Goal: Task Accomplishment & Management: Manage account settings

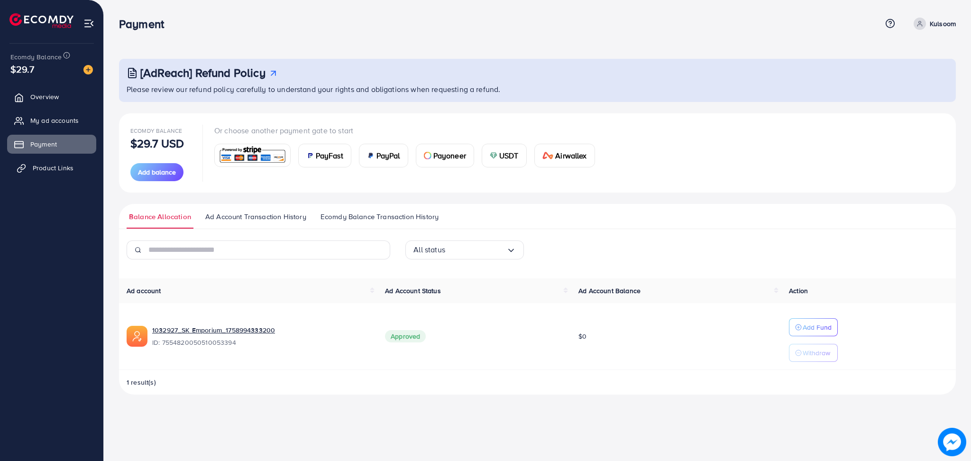
click at [62, 171] on span "Product Links" at bounding box center [53, 167] width 41 height 9
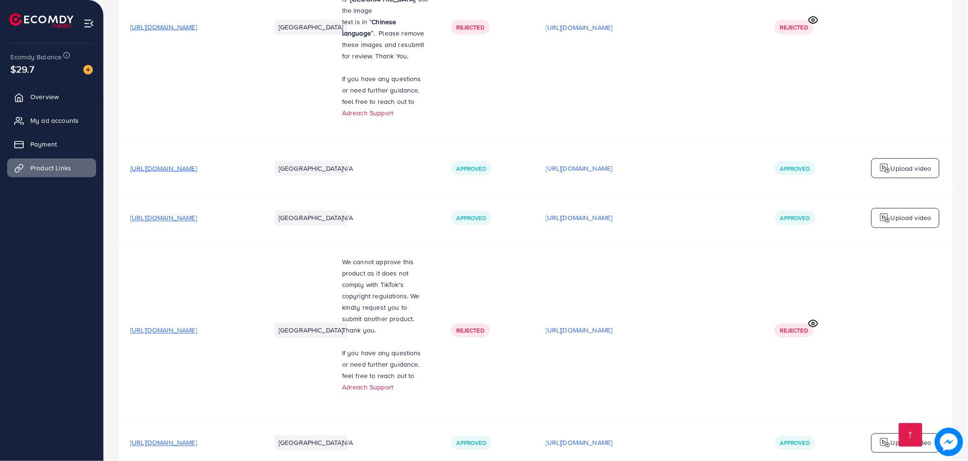
scroll to position [475, 0]
drag, startPoint x: 633, startPoint y: 220, endPoint x: 636, endPoint y: 229, distance: 9.0
click at [636, 175] on div "[URL][DOMAIN_NAME]" at bounding box center [649, 168] width 206 height 14
click at [613, 173] on p "[URL][DOMAIN_NAME]" at bounding box center [579, 167] width 67 height 11
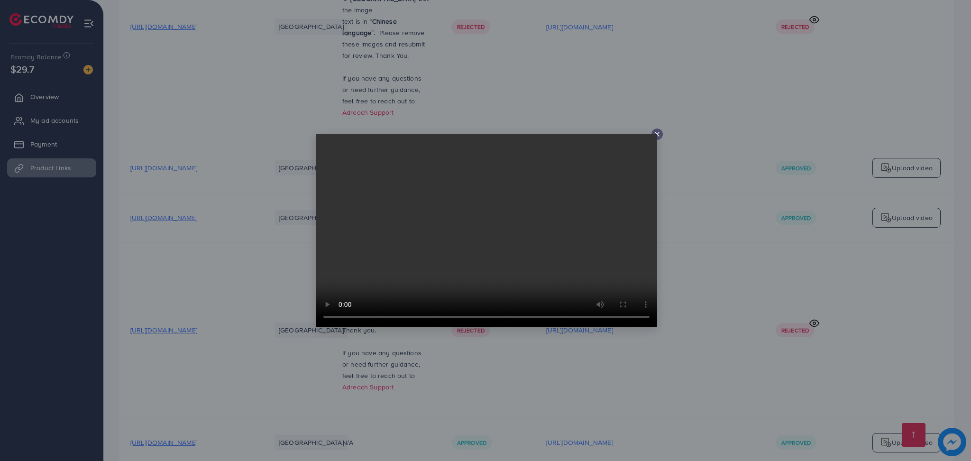
click at [658, 136] on line at bounding box center [657, 134] width 4 height 4
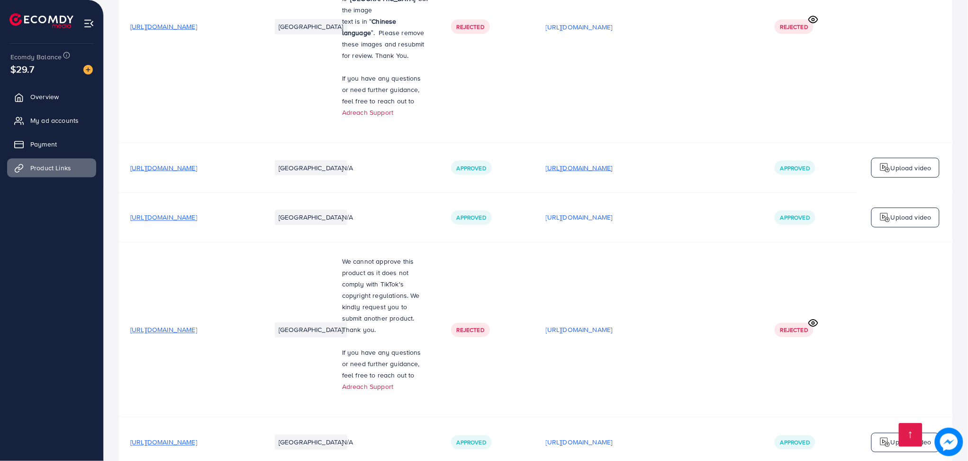
click at [613, 173] on p "[URL][DOMAIN_NAME]" at bounding box center [579, 167] width 67 height 11
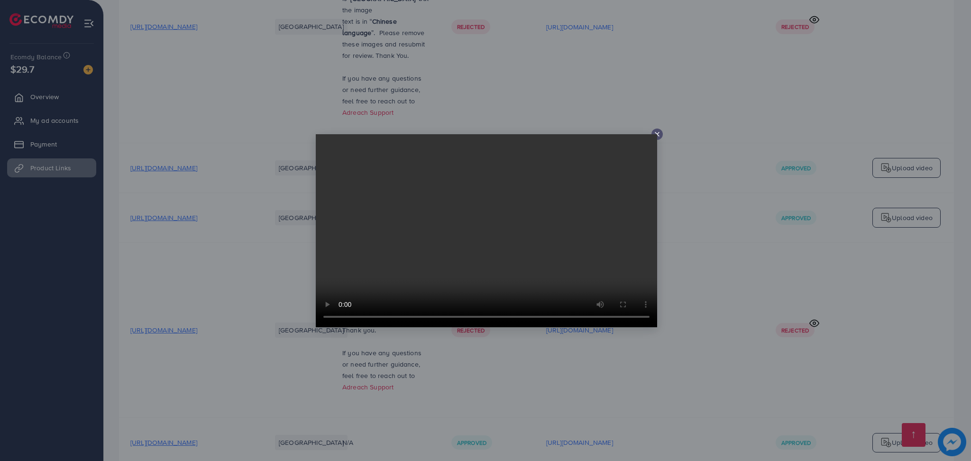
click at [656, 136] on icon at bounding box center [657, 134] width 8 height 8
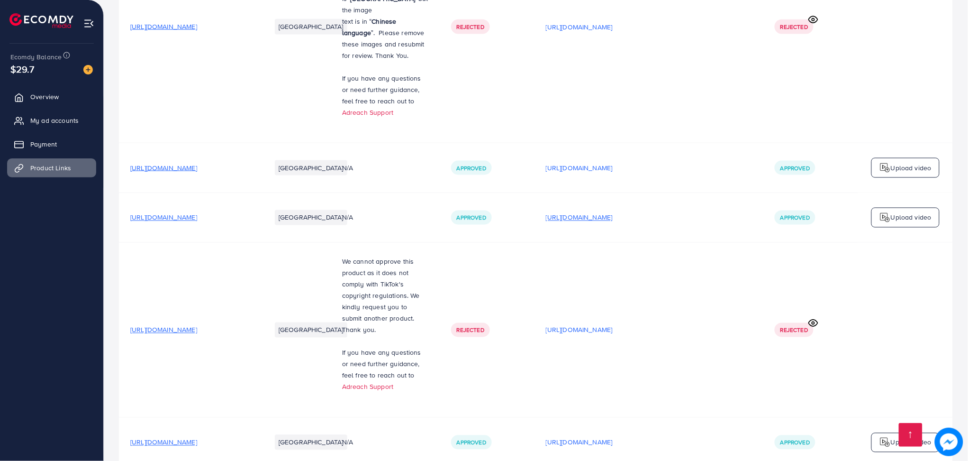
click at [613, 223] on p "[URL][DOMAIN_NAME]" at bounding box center [579, 217] width 67 height 11
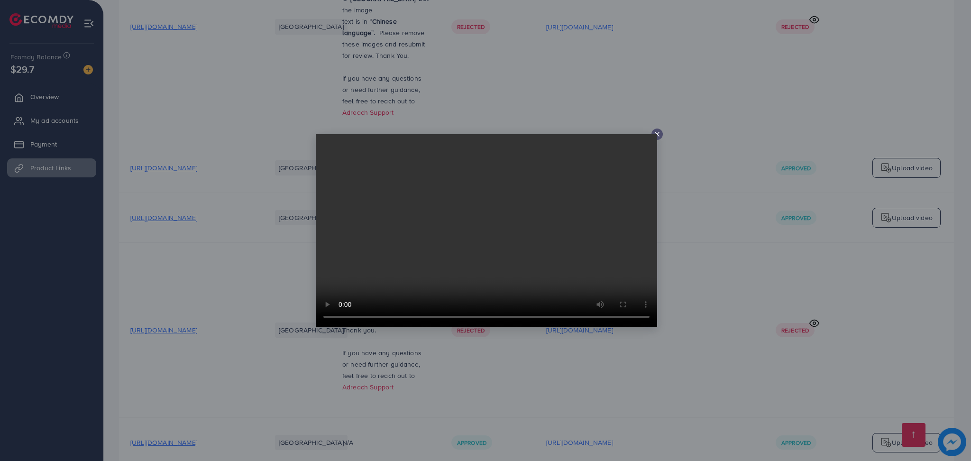
click at [661, 134] on div at bounding box center [656, 133] width 11 height 11
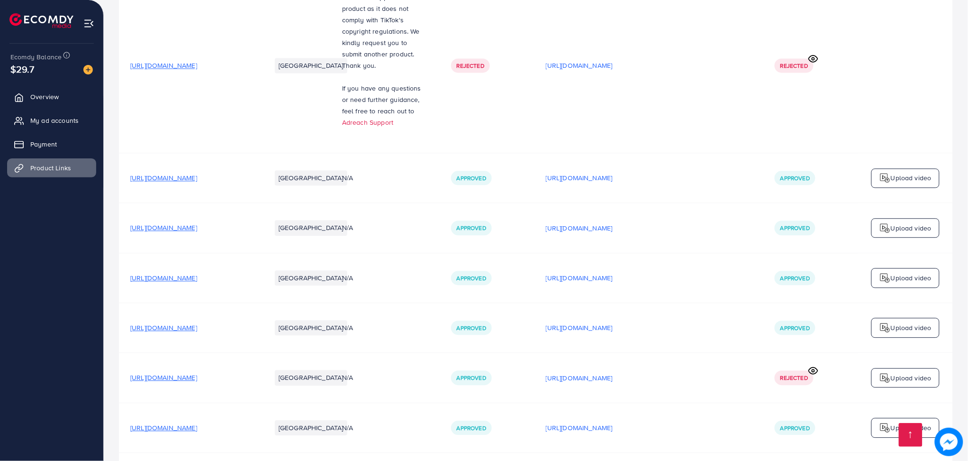
scroll to position [758, 0]
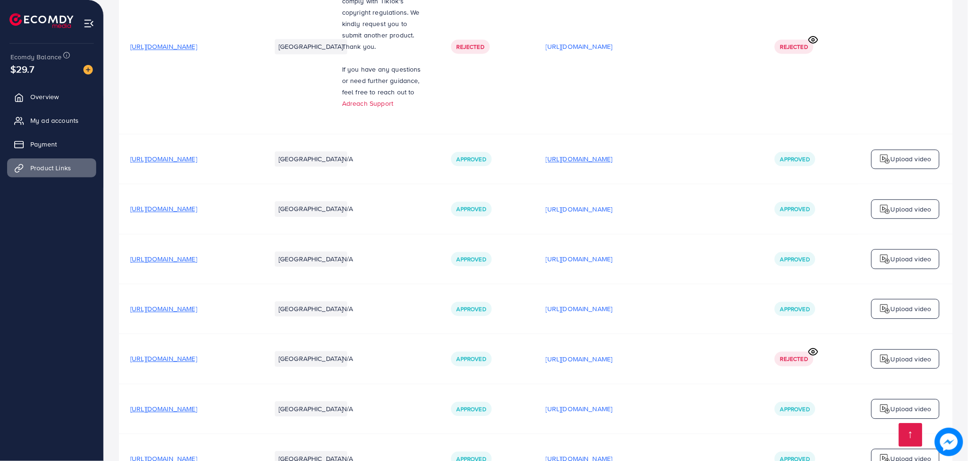
click at [613, 164] on p "[URL][DOMAIN_NAME]" at bounding box center [579, 158] width 67 height 11
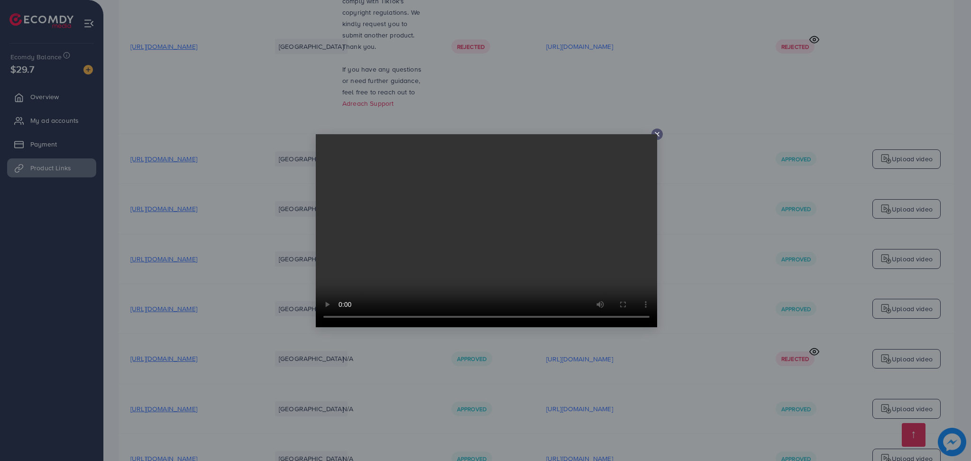
click at [655, 132] on line at bounding box center [657, 134] width 4 height 4
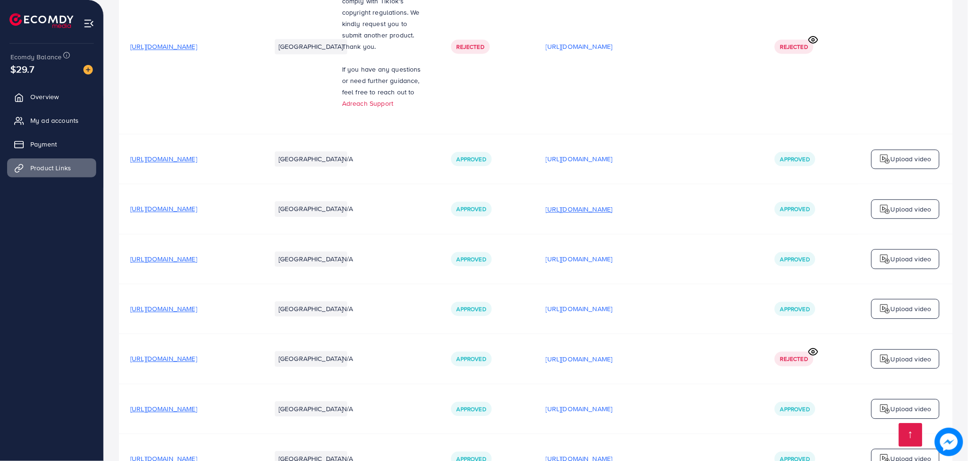
click at [613, 215] on p "[URL][DOMAIN_NAME]" at bounding box center [579, 208] width 67 height 11
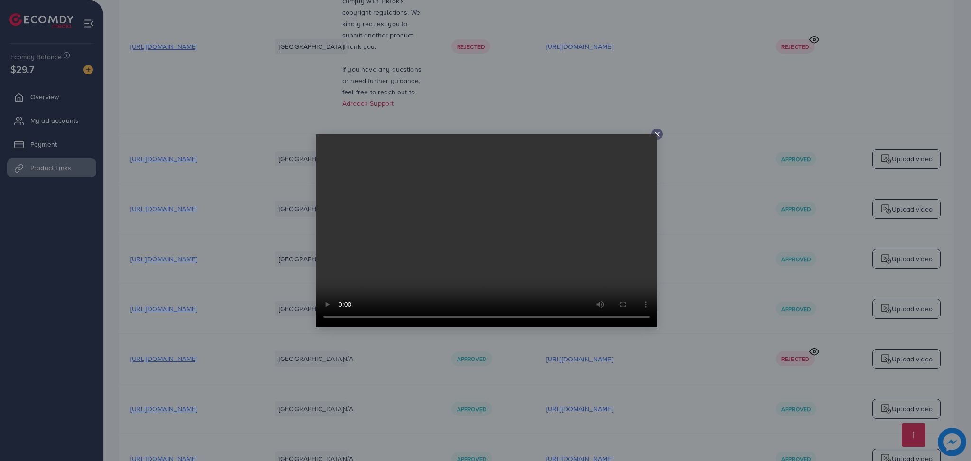
click at [657, 133] on line at bounding box center [657, 134] width 4 height 4
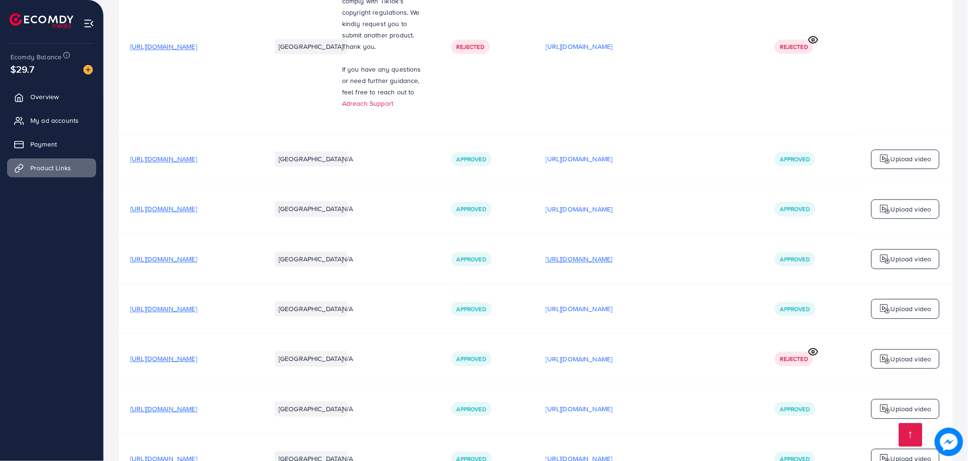
click at [613, 264] on p "[URL][DOMAIN_NAME]" at bounding box center [579, 258] width 67 height 11
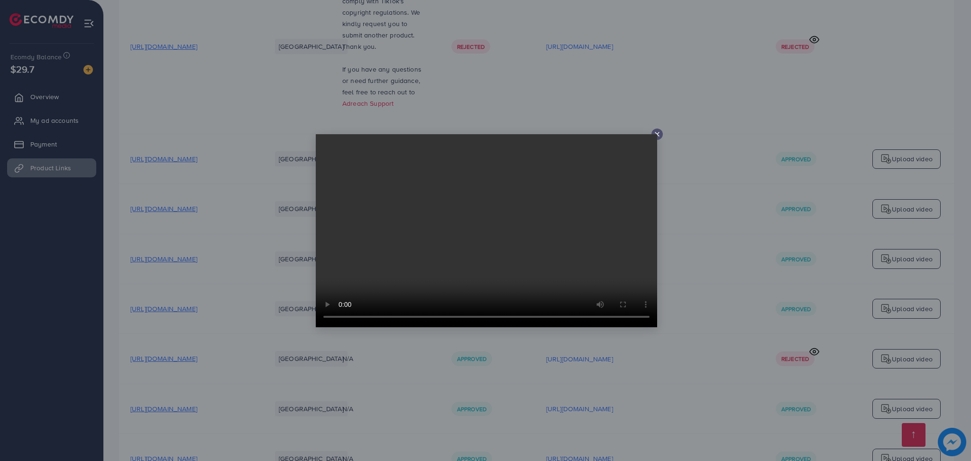
click at [660, 135] on icon at bounding box center [657, 134] width 8 height 8
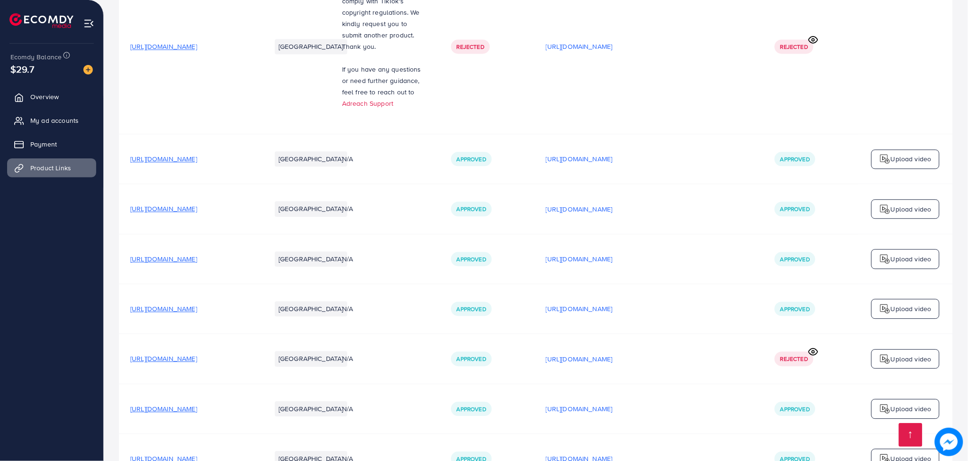
scroll to position [901, 0]
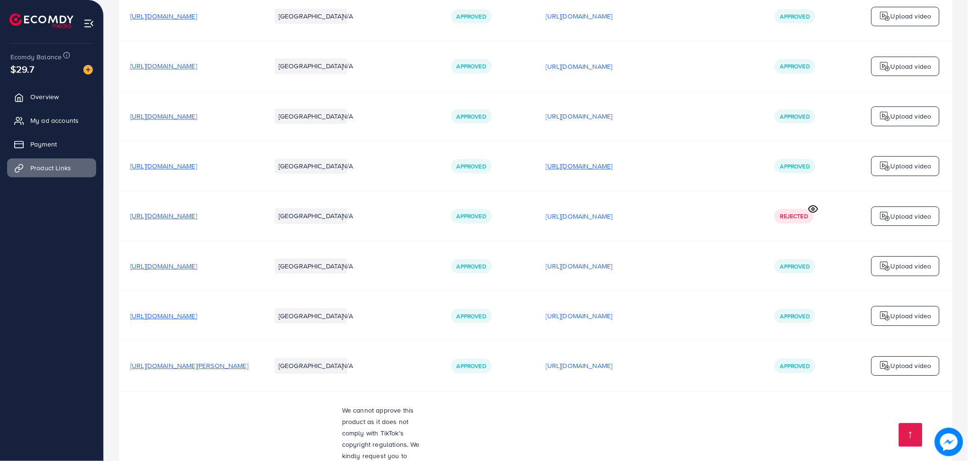
click at [613, 172] on p "[URL][DOMAIN_NAME]" at bounding box center [579, 165] width 67 height 11
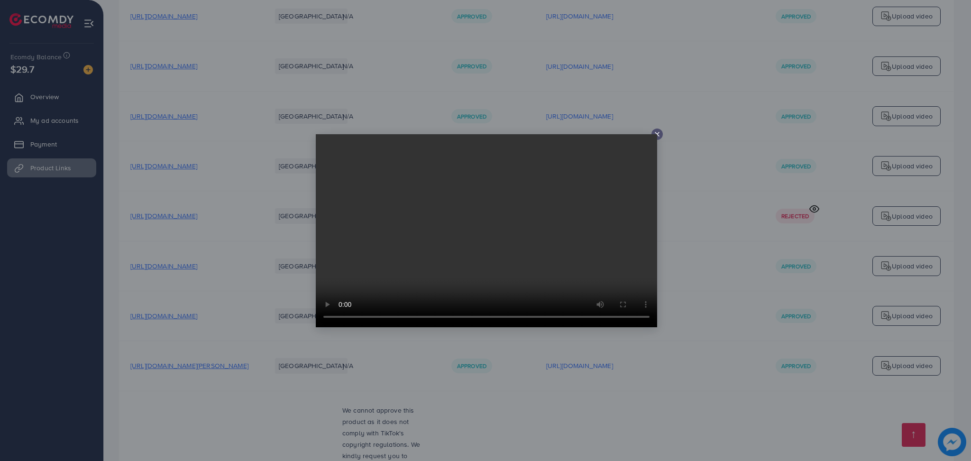
click at [657, 137] on icon at bounding box center [657, 134] width 8 height 8
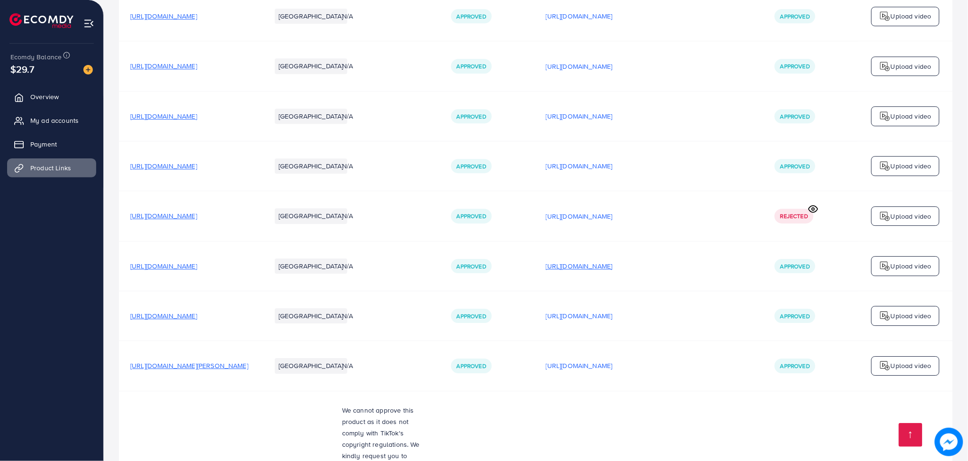
click at [613, 272] on p "[URL][DOMAIN_NAME]" at bounding box center [579, 265] width 67 height 11
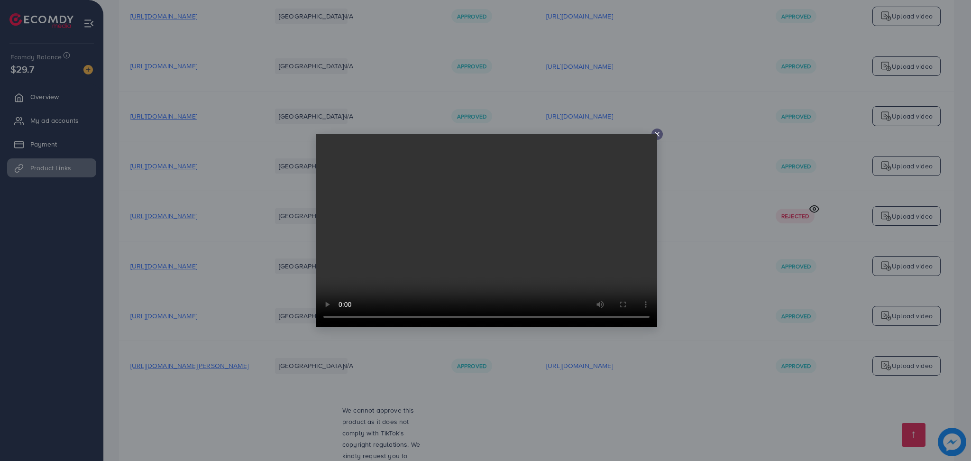
click at [659, 135] on icon at bounding box center [657, 134] width 8 height 8
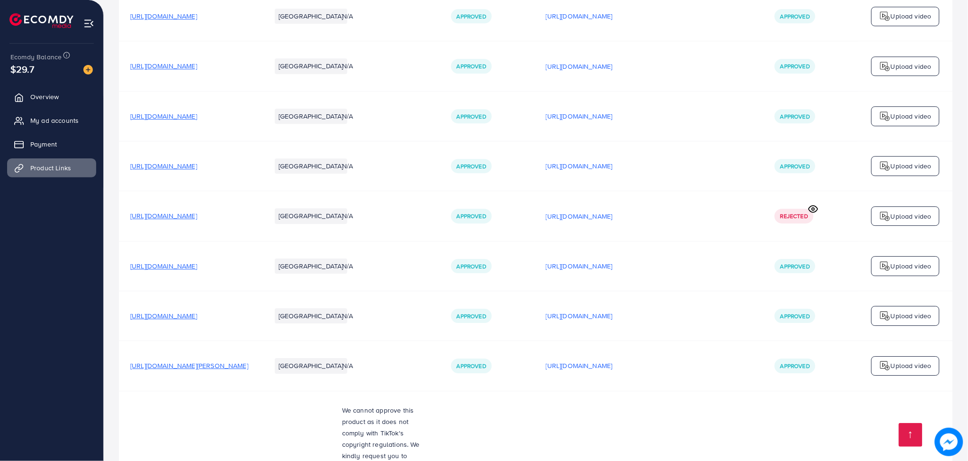
scroll to position [1009, 0]
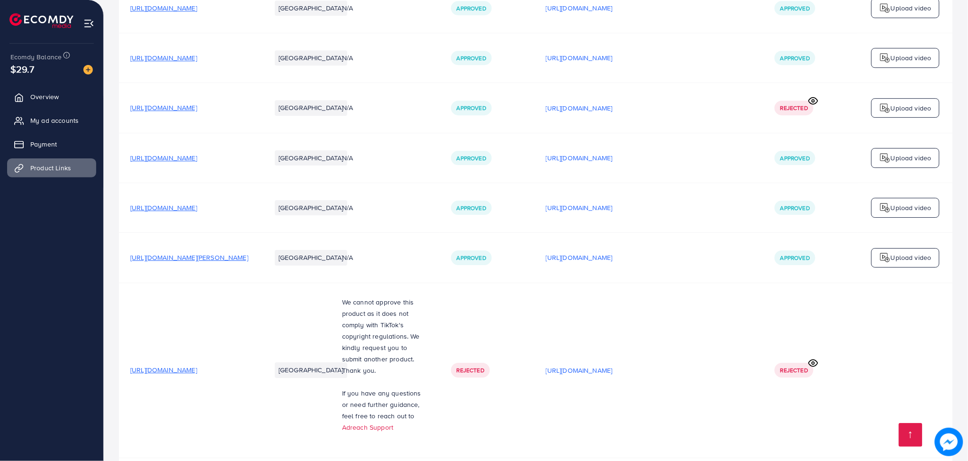
click at [668, 232] on td "[URL][DOMAIN_NAME]" at bounding box center [649, 207] width 229 height 50
click at [613, 213] on p "[URL][DOMAIN_NAME]" at bounding box center [579, 207] width 67 height 11
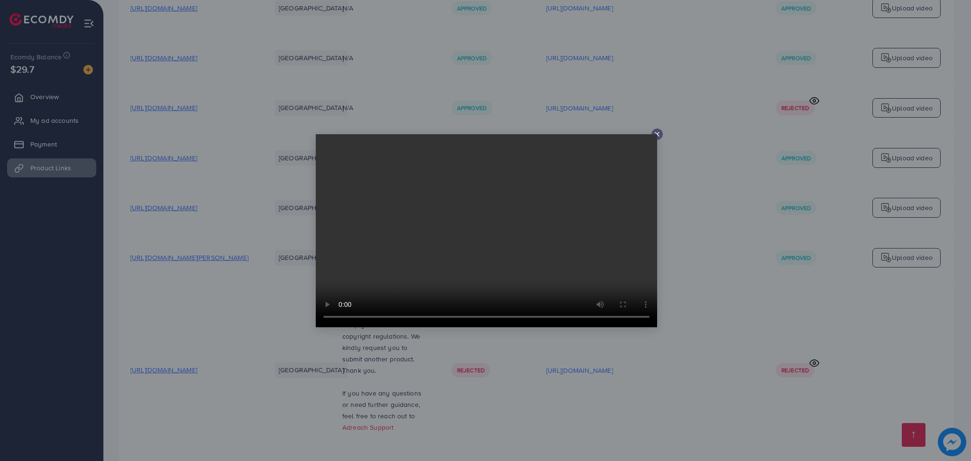
click at [654, 133] on icon at bounding box center [657, 134] width 8 height 8
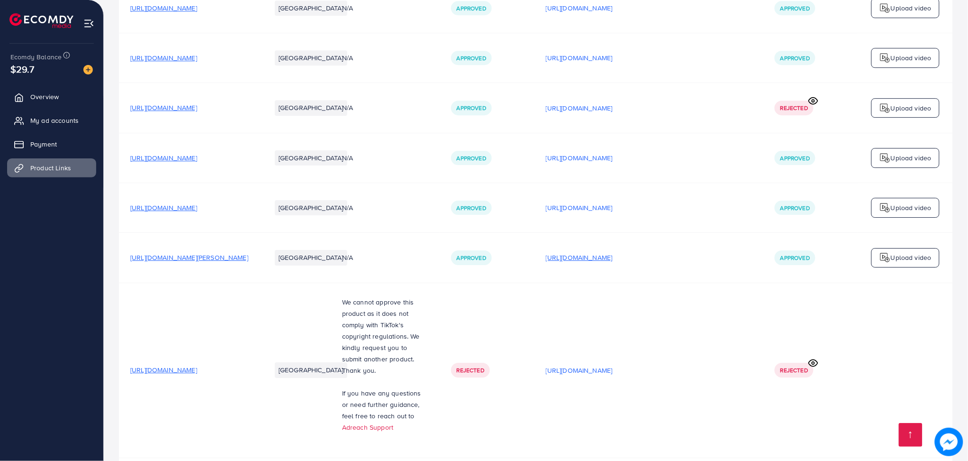
click at [613, 263] on p "[URL][DOMAIN_NAME]" at bounding box center [579, 257] width 67 height 11
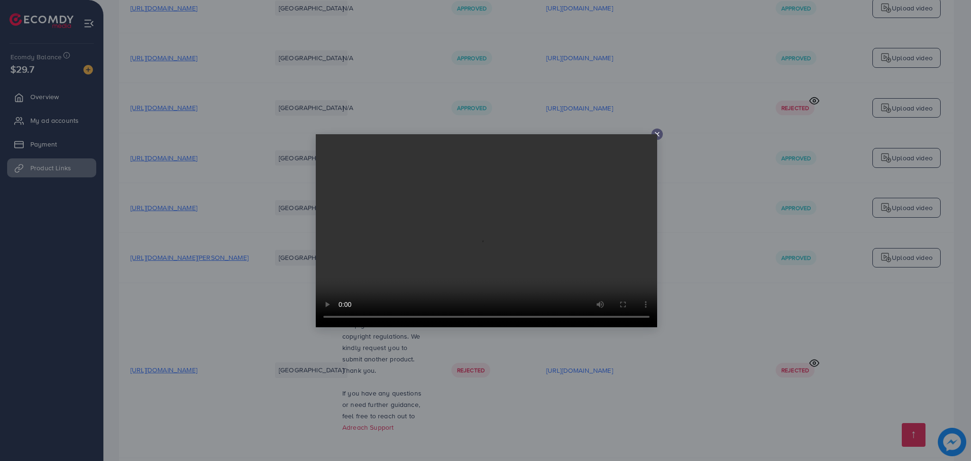
click at [656, 132] on icon at bounding box center [657, 134] width 8 height 8
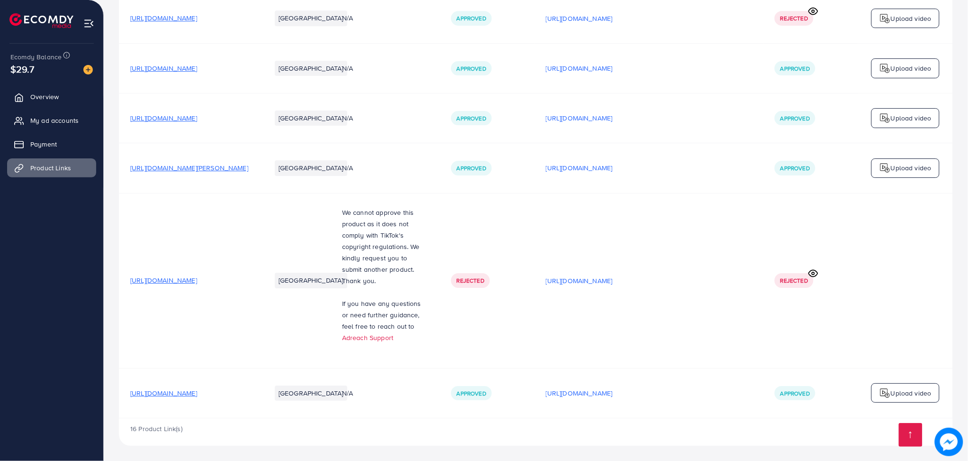
scroll to position [1181, 0]
click at [72, 137] on link "Payment" at bounding box center [51, 144] width 89 height 19
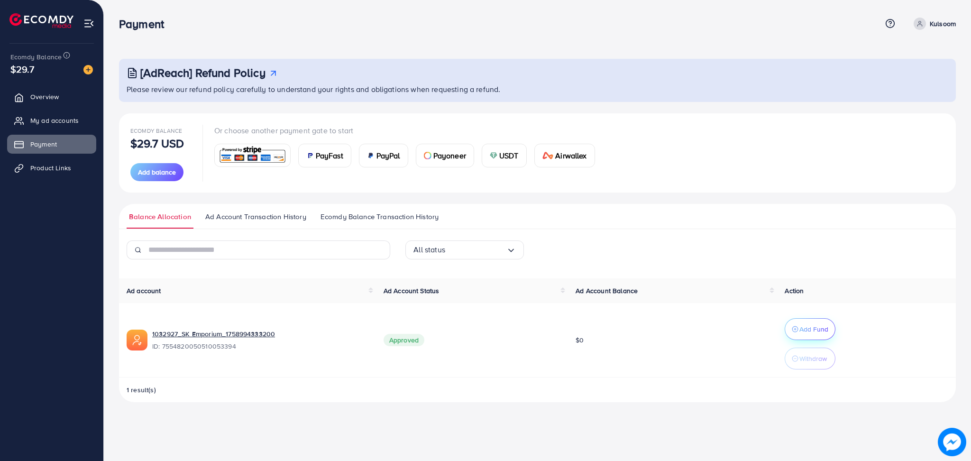
click at [825, 336] on button "Add Fund" at bounding box center [809, 329] width 51 height 22
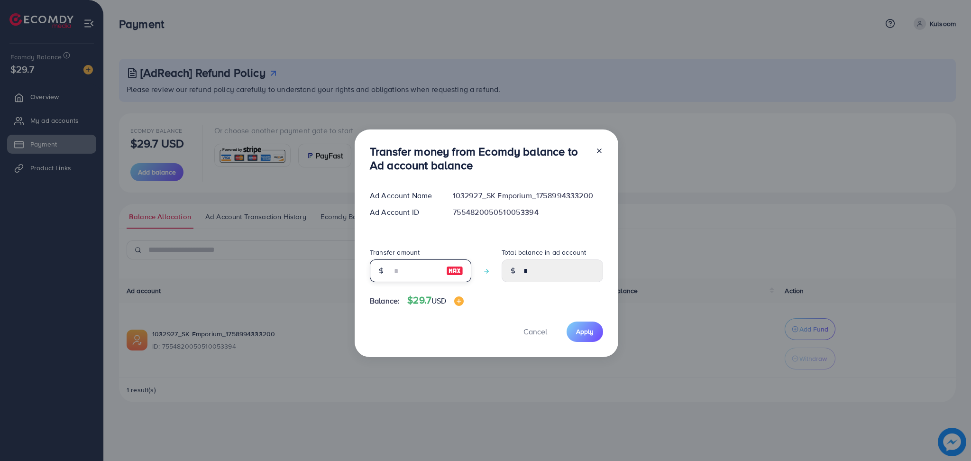
click at [395, 267] on input "number" at bounding box center [414, 270] width 47 height 23
type input "*"
type input "****"
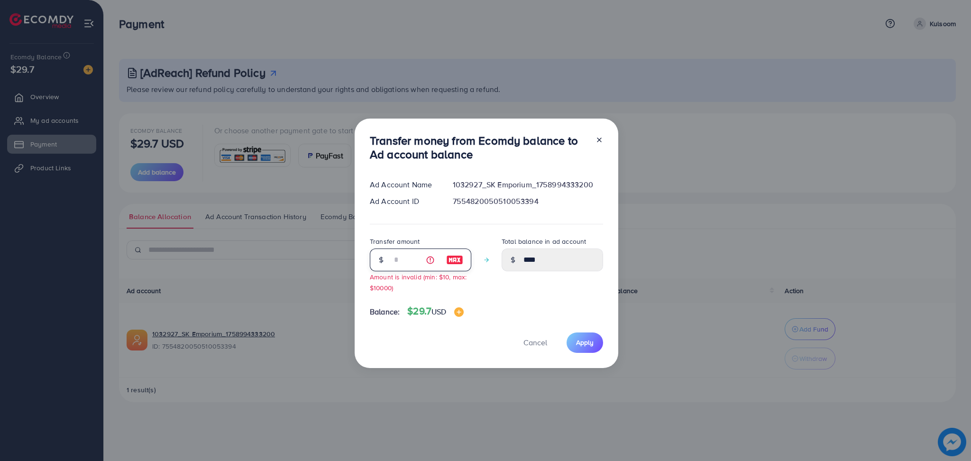
type input "**"
type input "*****"
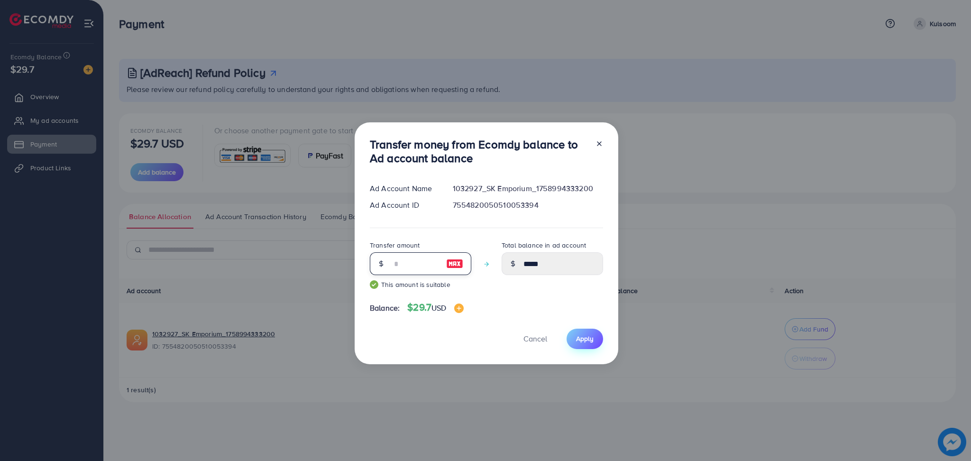
type input "**"
click at [587, 338] on span "Apply" at bounding box center [585, 338] width 18 height 9
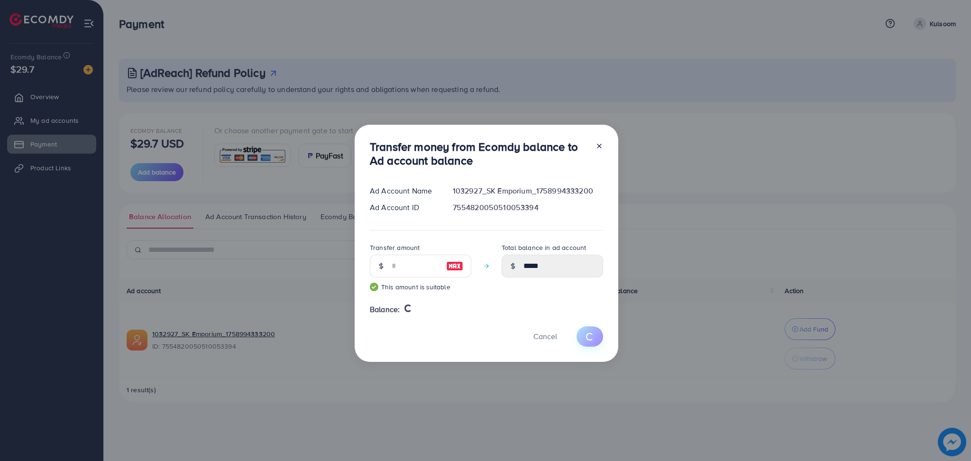
type input "*"
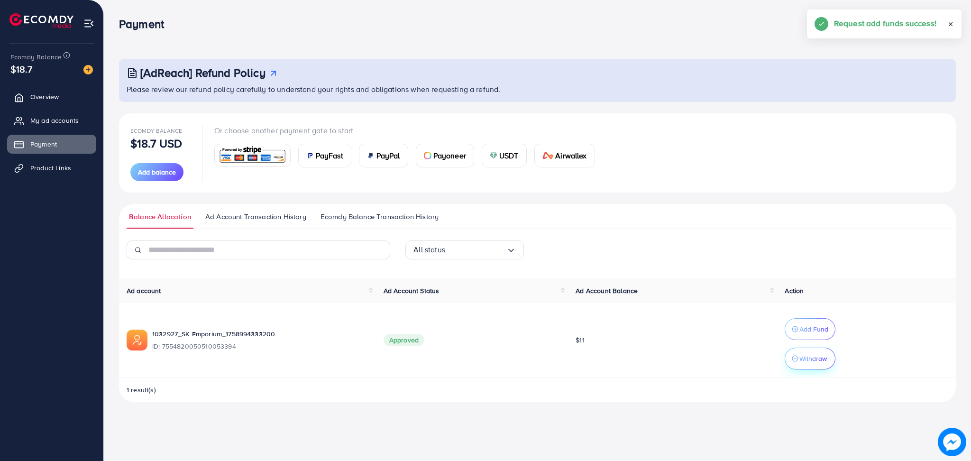
click at [803, 364] on p "Withdraw" at bounding box center [812, 358] width 27 height 11
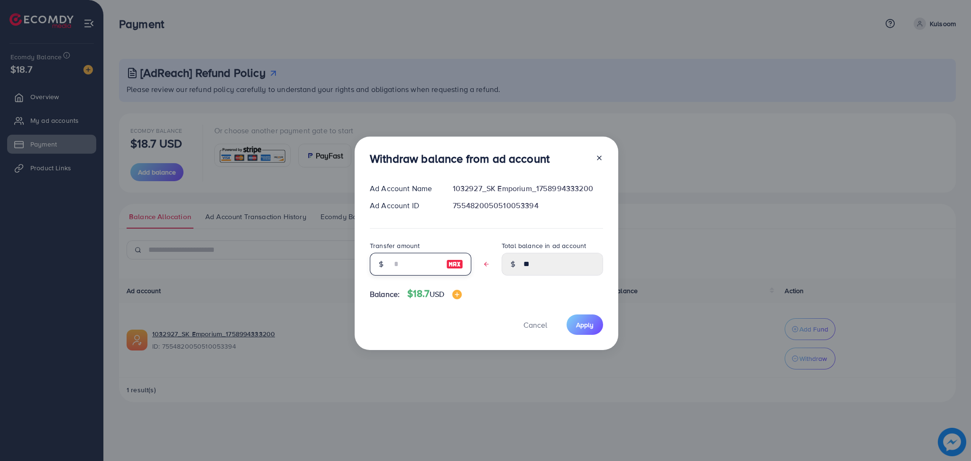
click at [395, 261] on input "text" at bounding box center [414, 264] width 47 height 23
type input "*"
type input "*****"
type input "**"
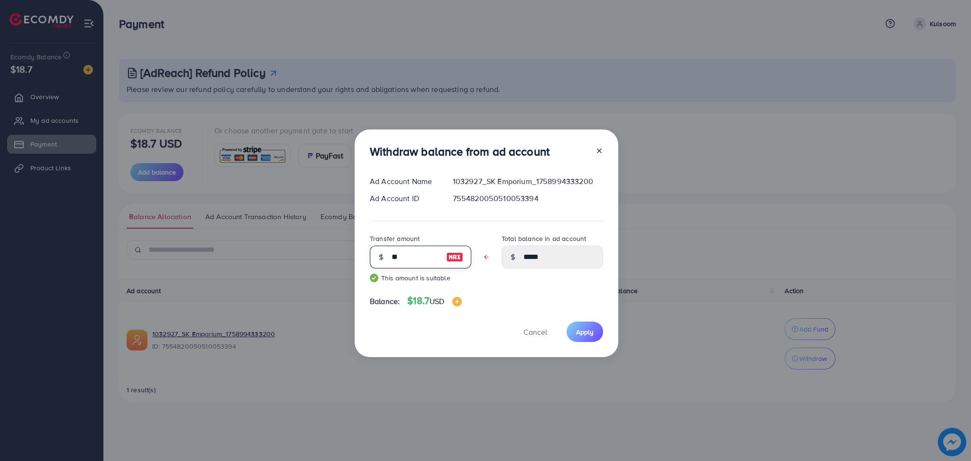
type input "****"
type input "**"
click at [591, 338] on button "Apply" at bounding box center [584, 331] width 36 height 20
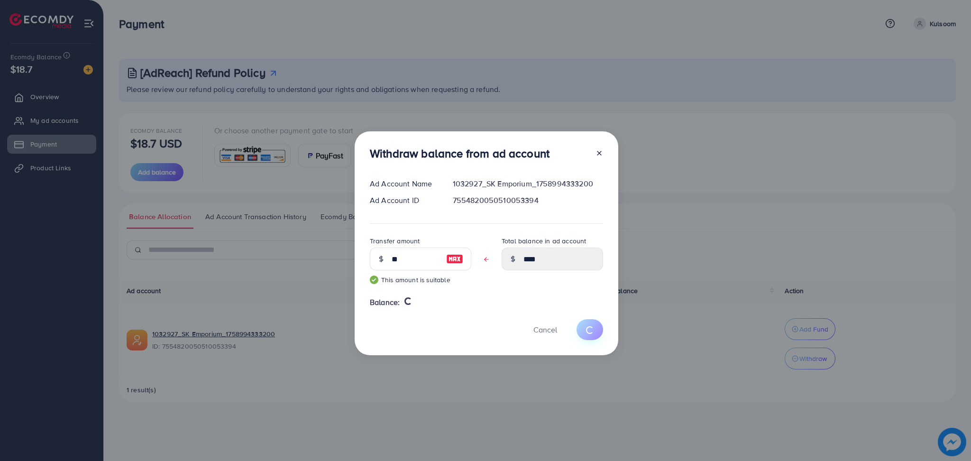
type input "**"
